Goal: Task Accomplishment & Management: Complete application form

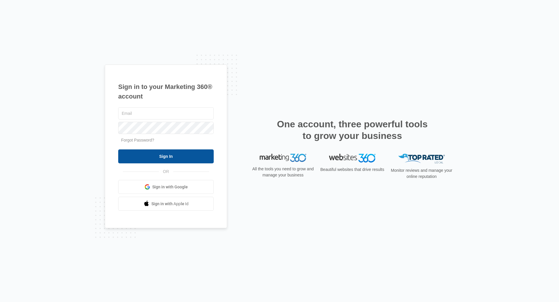
type input "[EMAIL_ADDRESS][DOMAIN_NAME]"
click at [168, 159] on input "Sign In" at bounding box center [165, 157] width 95 height 14
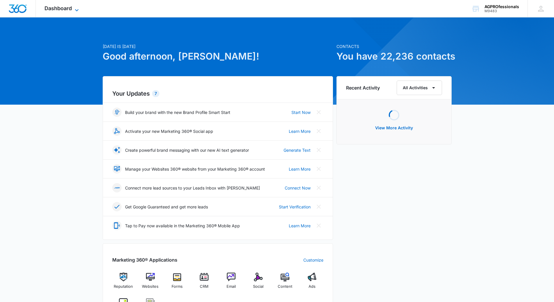
click at [65, 6] on span "Dashboard" at bounding box center [58, 8] width 27 height 6
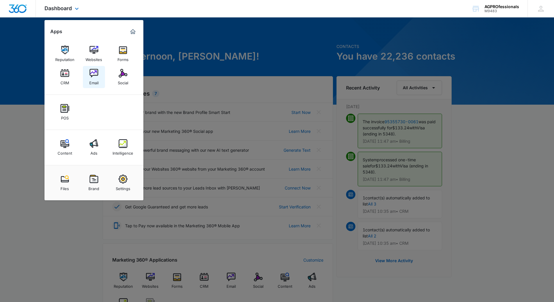
click at [95, 74] on img at bounding box center [94, 73] width 9 height 9
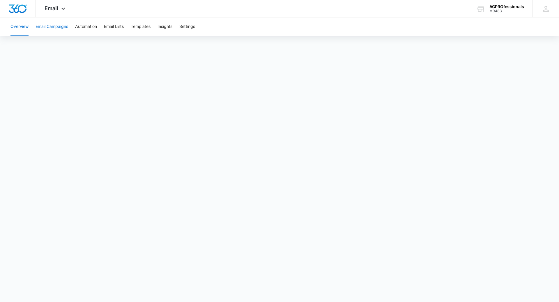
click at [49, 26] on button "Email Campaigns" at bounding box center [51, 26] width 33 height 19
click at [50, 23] on button "Email Campaigns" at bounding box center [51, 26] width 33 height 19
click at [19, 25] on button "Overview" at bounding box center [19, 26] width 18 height 19
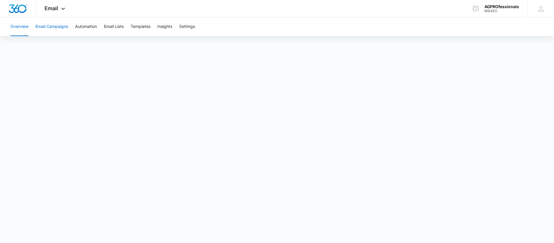
click at [54, 24] on button "Email Campaigns" at bounding box center [51, 26] width 33 height 19
drag, startPoint x: 44, startPoint y: 26, endPoint x: 52, endPoint y: 29, distance: 7.8
click at [44, 26] on button "Email Campaigns" at bounding box center [51, 26] width 33 height 19
click at [21, 26] on button "Overview" at bounding box center [19, 26] width 18 height 19
click at [46, 24] on button "Email Campaigns" at bounding box center [51, 26] width 33 height 19
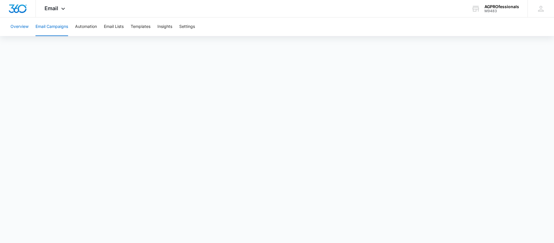
click at [19, 28] on button "Overview" at bounding box center [19, 26] width 18 height 19
click at [47, 6] on span "Email" at bounding box center [52, 8] width 14 height 6
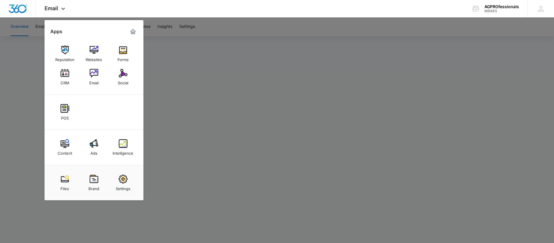
click at [210, 77] on div at bounding box center [277, 121] width 554 height 243
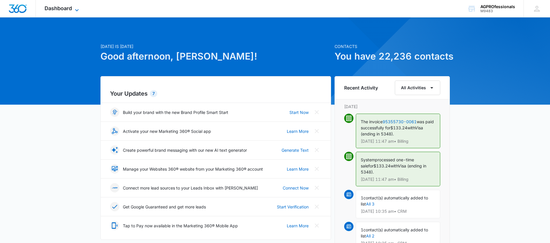
click at [61, 6] on span "Dashboard" at bounding box center [58, 8] width 27 height 6
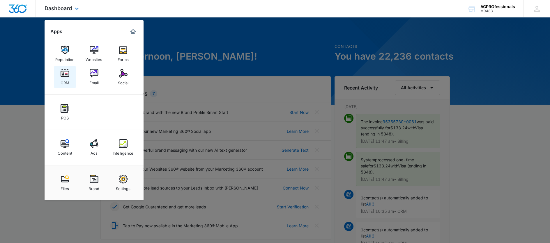
click at [67, 71] on img at bounding box center [65, 73] width 9 height 9
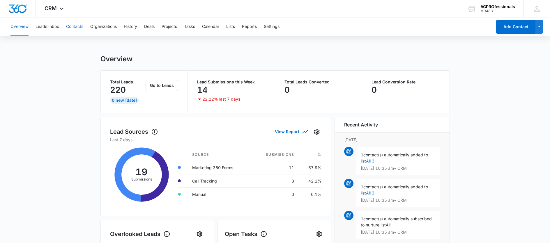
click at [67, 26] on button "Contacts" at bounding box center [74, 26] width 17 height 19
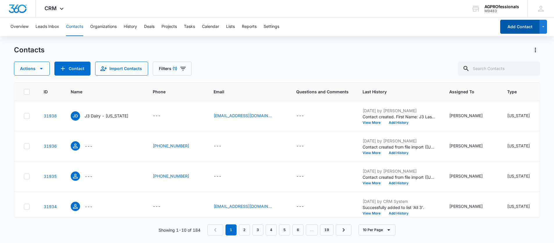
click at [514, 26] on button "Add Contact" at bounding box center [519, 27] width 39 height 14
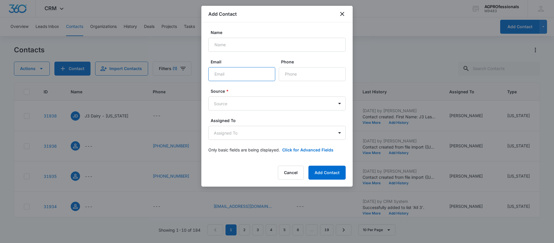
click at [226, 72] on input "Email" at bounding box center [241, 74] width 67 height 14
paste input "mailto:mmcdonald@wgnradio.com"
click at [278, 54] on form "Name Email mailto:mmcdonald@wgnradio.com Phone Source * Source Assigned To Assi…" at bounding box center [276, 94] width 137 height 131
drag, startPoint x: 228, startPoint y: 74, endPoint x: 193, endPoint y: 75, distance: 34.6
click at [193, 75] on body "CRM Apps Reputation Websites Forms CRM Email Social POS Content Ads Intelligenc…" at bounding box center [277, 121] width 554 height 243
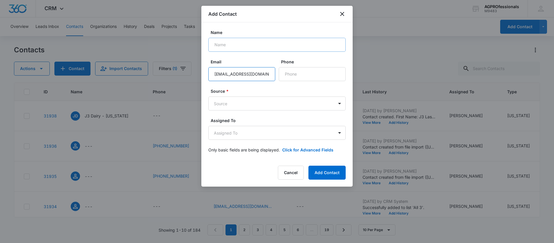
type input "mmcdonald@wgnradio.com"
click at [259, 46] on input "Name" at bounding box center [276, 45] width 137 height 14
type input "Maur"
drag, startPoint x: 291, startPoint y: 175, endPoint x: 323, endPoint y: 134, distance: 51.8
click at [292, 173] on button "Cancel" at bounding box center [291, 173] width 26 height 14
